Goal: Task Accomplishment & Management: Manage account settings

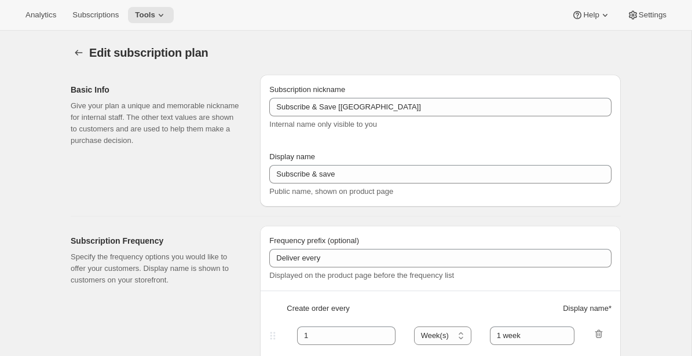
select select "WEEK"
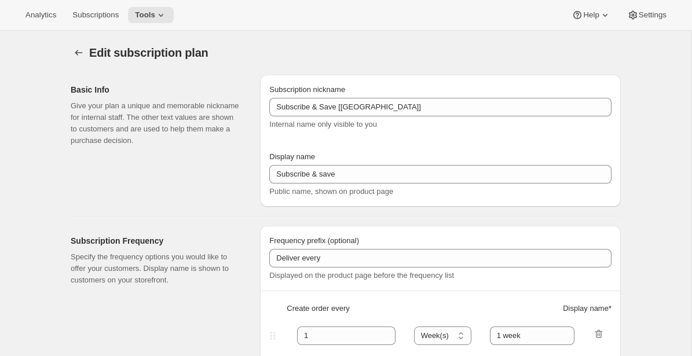
select select "WEEK"
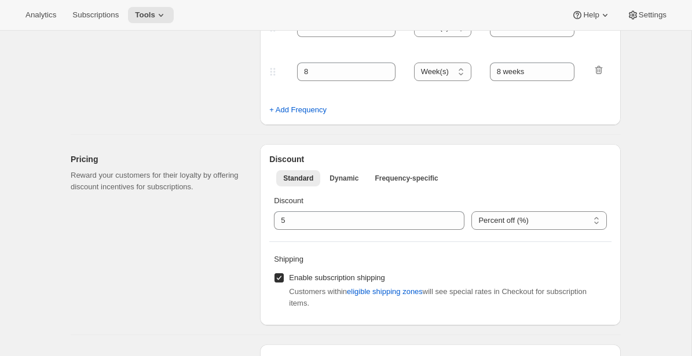
scroll to position [657, 0]
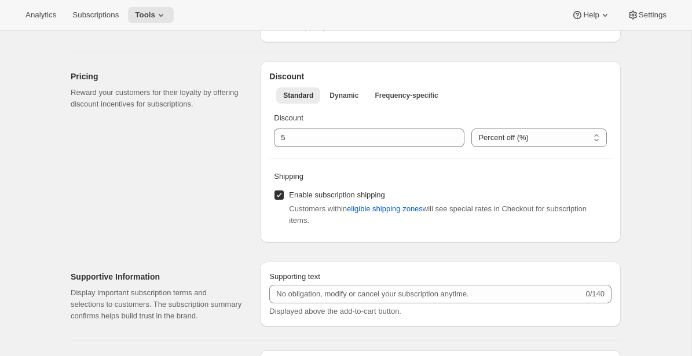
click at [280, 192] on input "Enable subscription shipping" at bounding box center [278, 195] width 9 height 9
checkbox input "false"
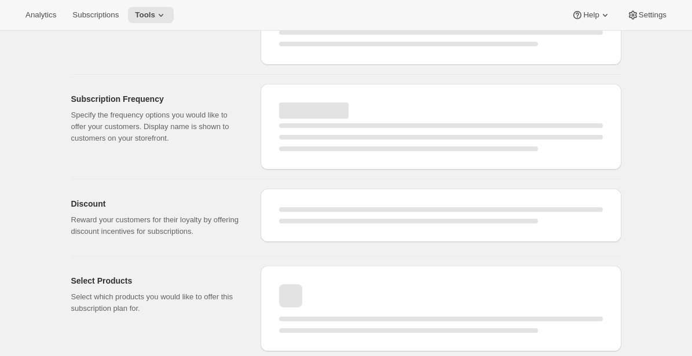
select select "WEEK"
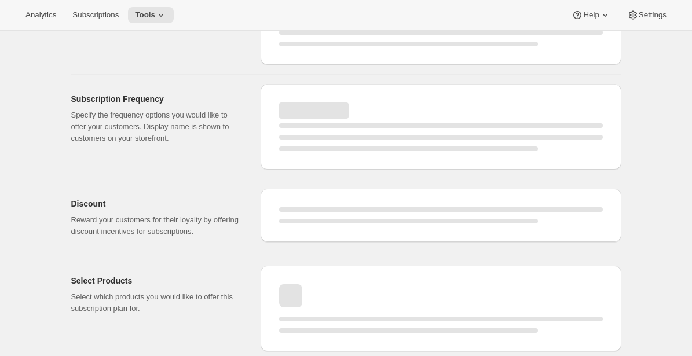
select select "WEEK"
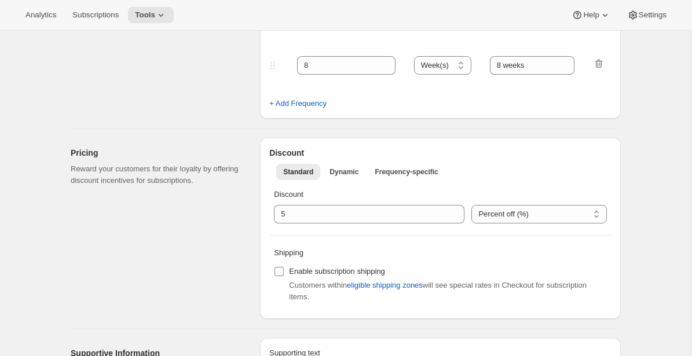
click at [280, 272] on input "Enable subscription shipping" at bounding box center [278, 271] width 9 height 9
checkbox input "true"
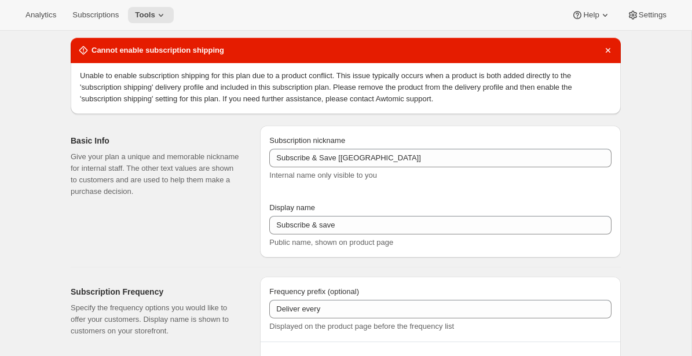
scroll to position [0, 0]
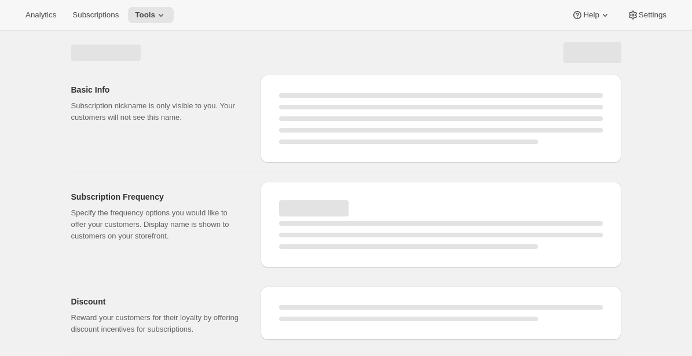
select select "WEEK"
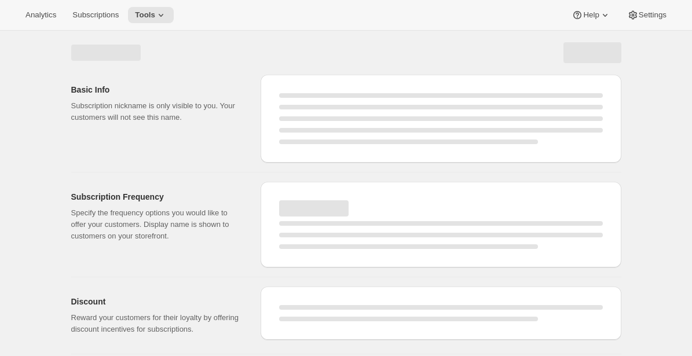
select select "WEEK"
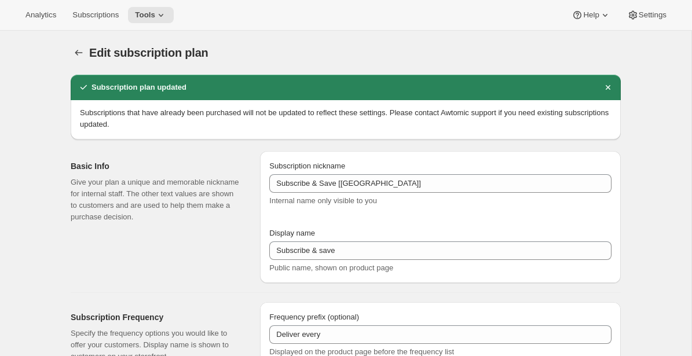
click at [407, 147] on div "Basic Info Give your plan a unique and memorable nickname for internal staff. T…" at bounding box center [340, 212] width 559 height 141
click at [413, 56] on div "Edit subscription plan" at bounding box center [346, 53] width 550 height 16
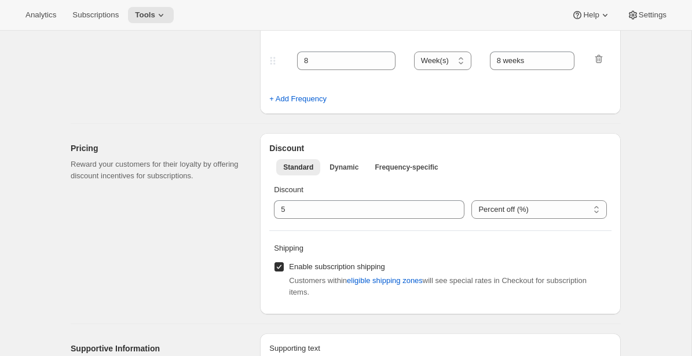
scroll to position [712, 0]
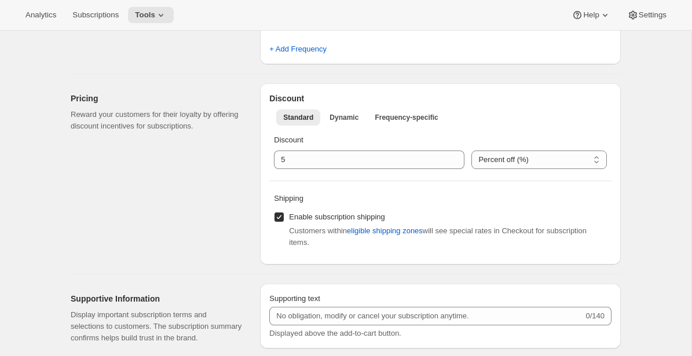
click at [280, 220] on input "Enable subscription shipping" at bounding box center [278, 217] width 9 height 9
checkbox input "false"
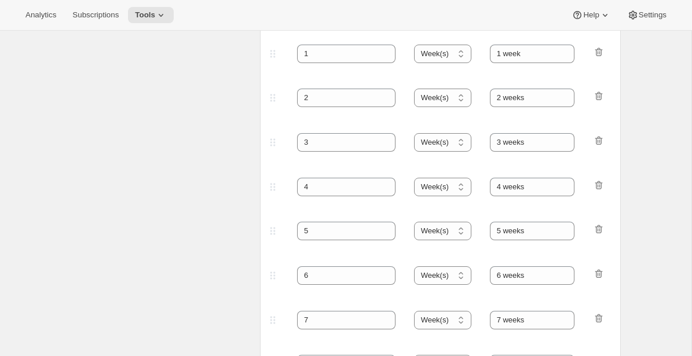
scroll to position [189, 0]
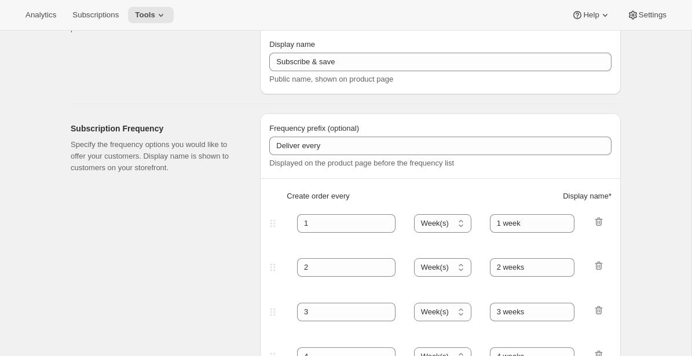
select select "WEEK"
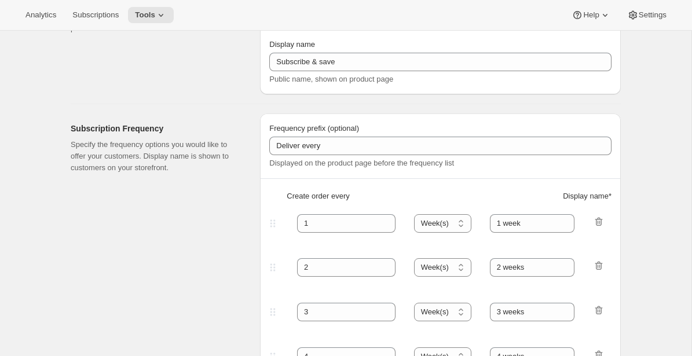
select select "WEEK"
